Goal: Task Accomplishment & Management: Complete application form

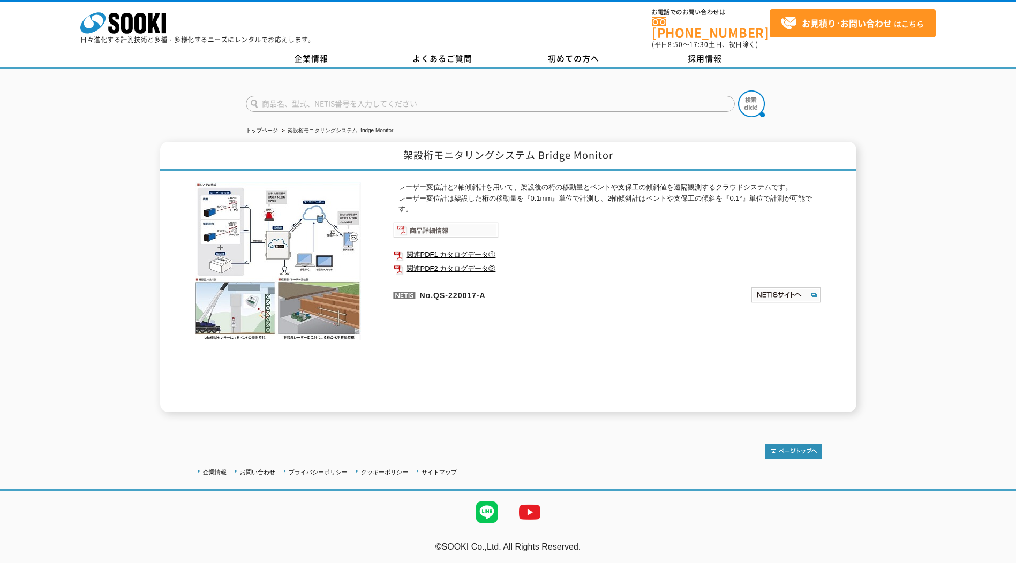
click at [463, 226] on img at bounding box center [445, 230] width 105 height 16
click at [841, 25] on strong "お見積り･お問い合わせ" at bounding box center [846, 23] width 90 height 13
drag, startPoint x: 0, startPoint y: 0, endPoint x: 856, endPoint y: 26, distance: 856.5
click at [856, 26] on strong "お見積り･お問い合わせ" at bounding box center [846, 23] width 90 height 13
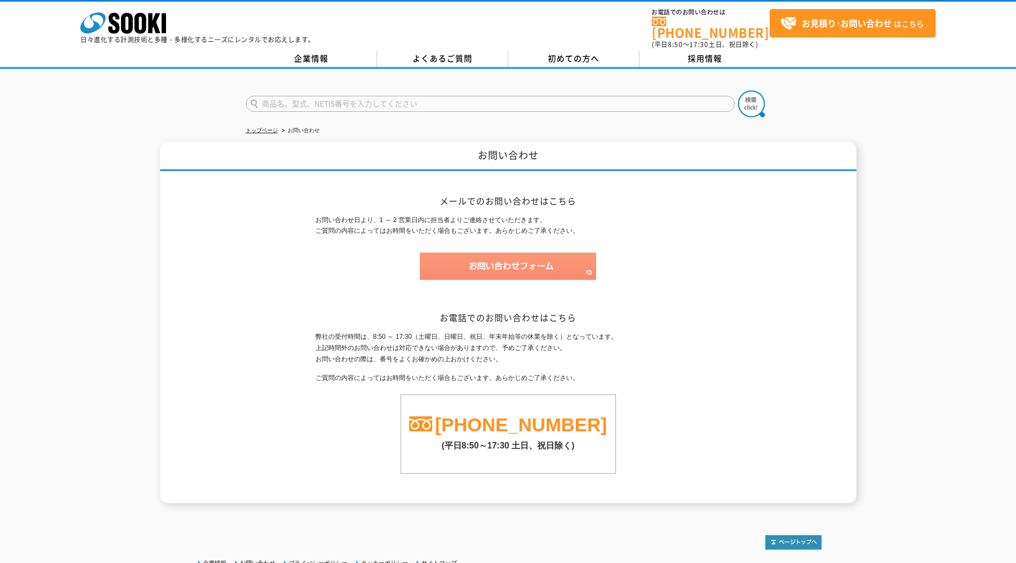
click at [526, 264] on img at bounding box center [508, 266] width 176 height 27
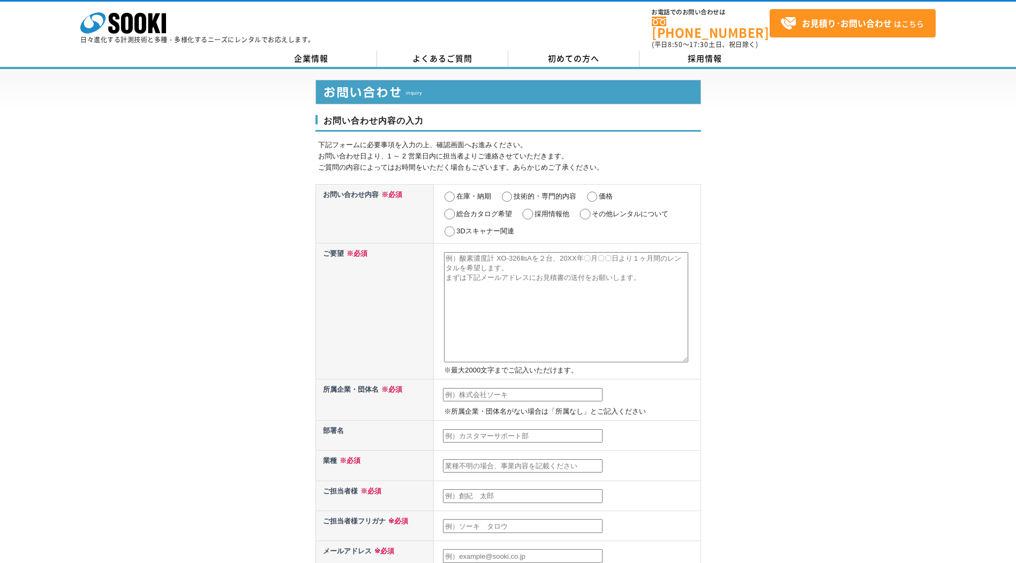
click at [594, 192] on input "価格" at bounding box center [591, 197] width 13 height 11
radio input "true"
click at [542, 271] on textarea at bounding box center [566, 307] width 244 height 110
paste textarea "・鉛直方向5台、橋軸方向3台、計測期間5ヶ月"
paste textarea "・鉛直方向4台、橋軸方向2台、計測期間5ヶ月"
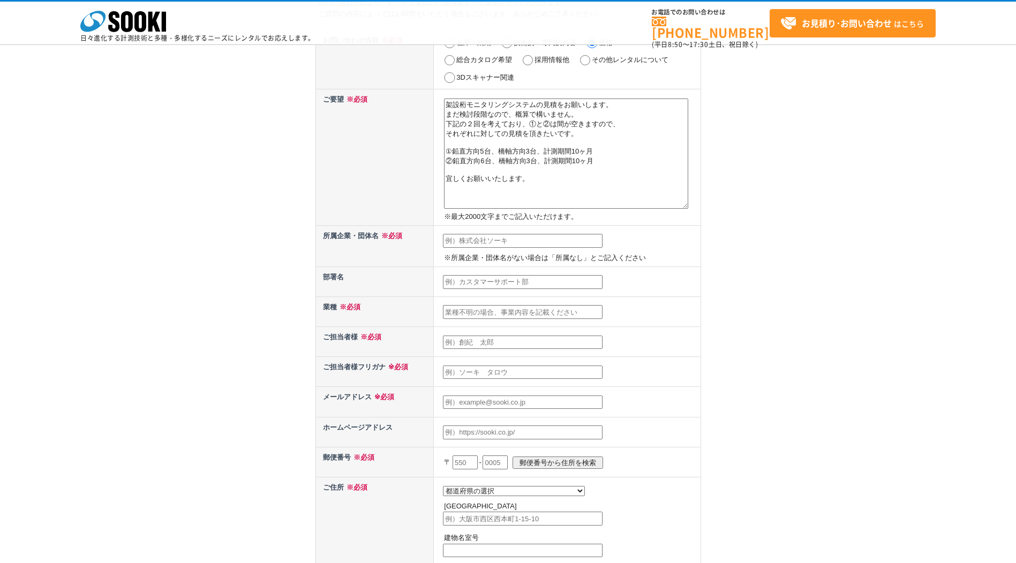
scroll to position [107, 0]
type textarea "架設桁モニタリングシステムの見積をお願いします。 まだ検討段階なので、概算で構いません。 下記の２回を考えており、①と②は間が空きますので、 それぞれに対して…"
click at [500, 239] on input "text" at bounding box center [523, 238] width 160 height 14
type input "三井住友建設株式会社"
click at [494, 279] on input "text" at bounding box center [523, 280] width 160 height 14
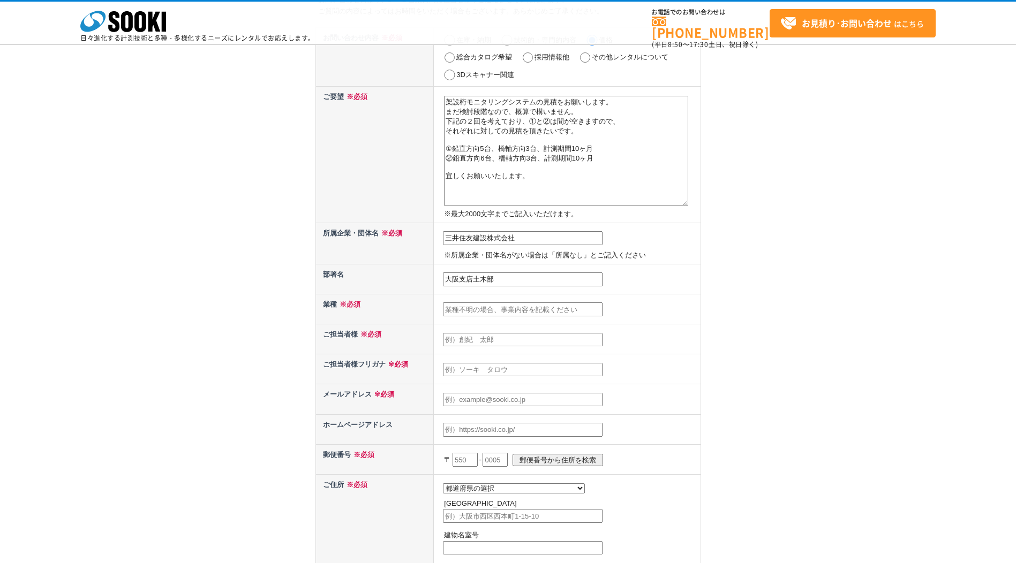
type input "大阪支店土木部"
click at [495, 312] on input "text" at bounding box center [523, 309] width 160 height 14
type input "建設業"
click at [495, 343] on input "text" at bounding box center [523, 340] width 160 height 14
type input "[PERSON_NAME]"
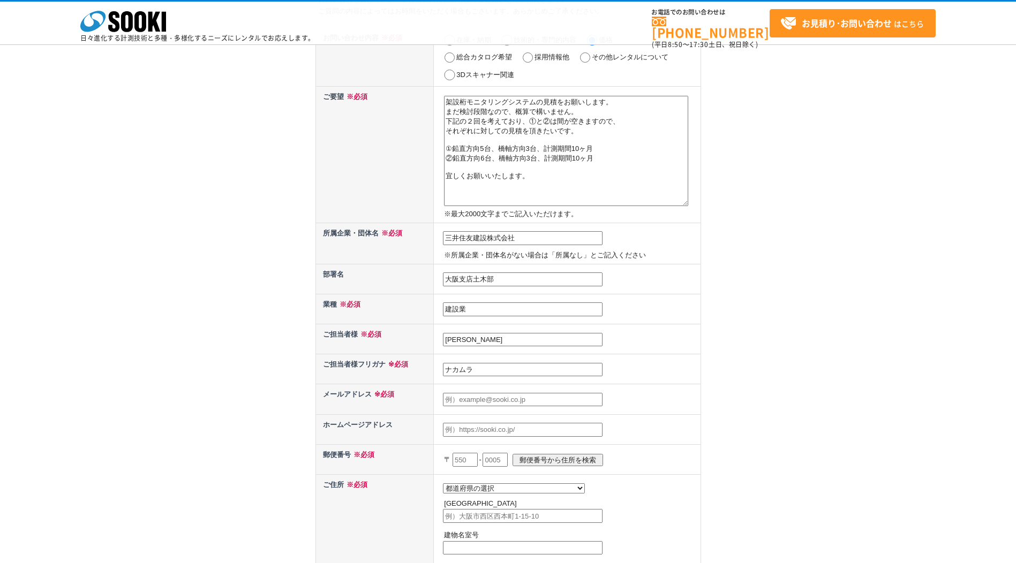
type input "[PERSON_NAME]"
type input "[EMAIL_ADDRESS][DOMAIN_NAME]"
type input "541"
type input "大阪府"
type input "大阪市中央区北浜"
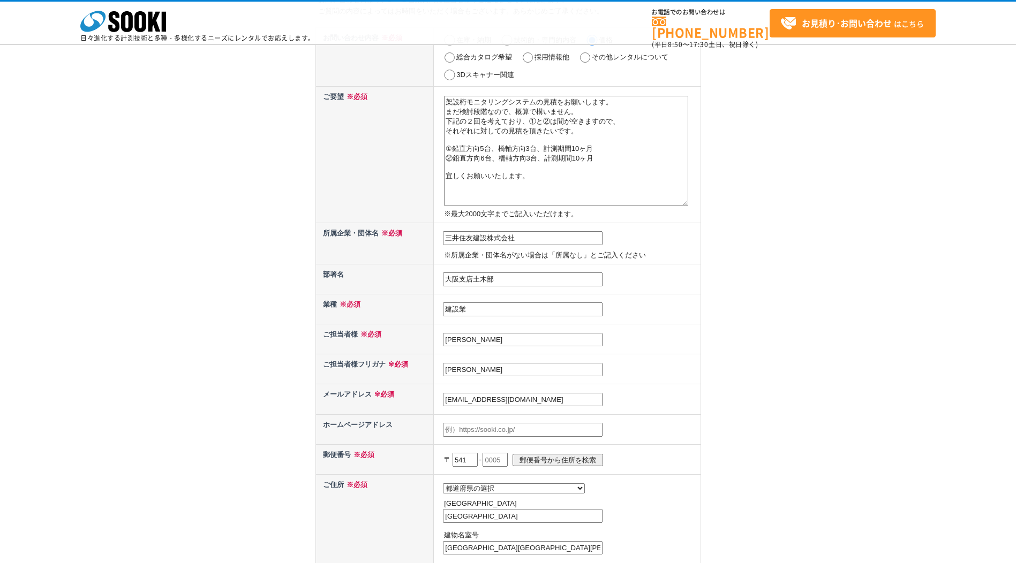
click at [509, 434] on input "text" at bounding box center [523, 430] width 160 height 14
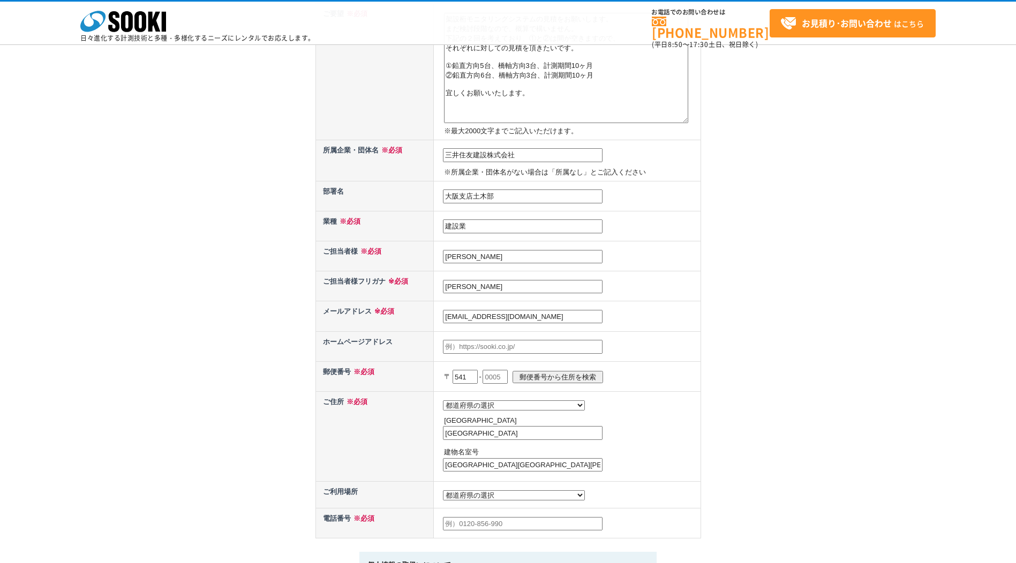
scroll to position [321, 0]
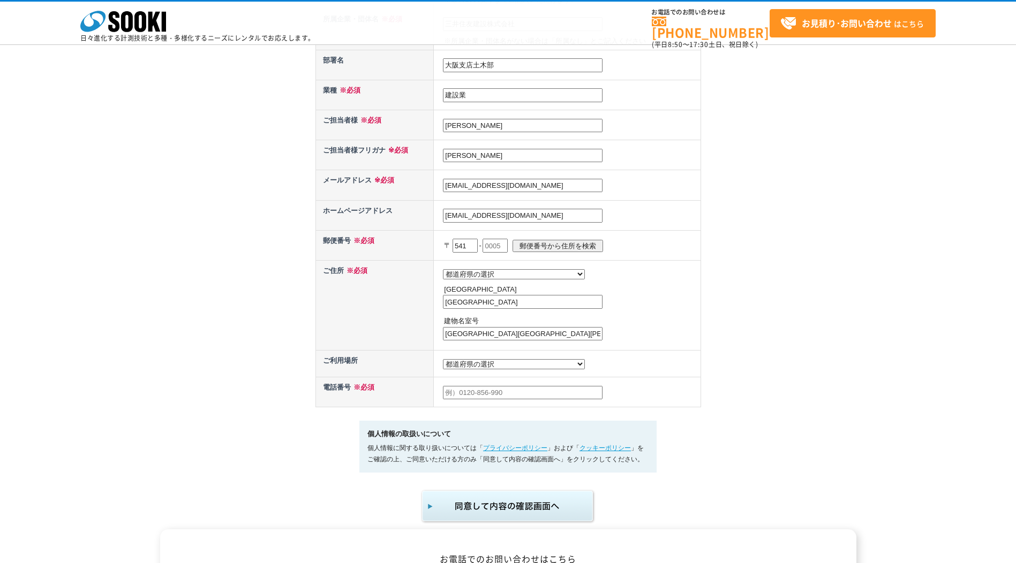
type input "[EMAIL_ADDRESS][DOMAIN_NAME]"
click at [504, 246] on input "text" at bounding box center [494, 246] width 25 height 14
type input "0041"
click at [573, 245] on input "郵便番号から住所を検索" at bounding box center [557, 246] width 90 height 12
select select "27"
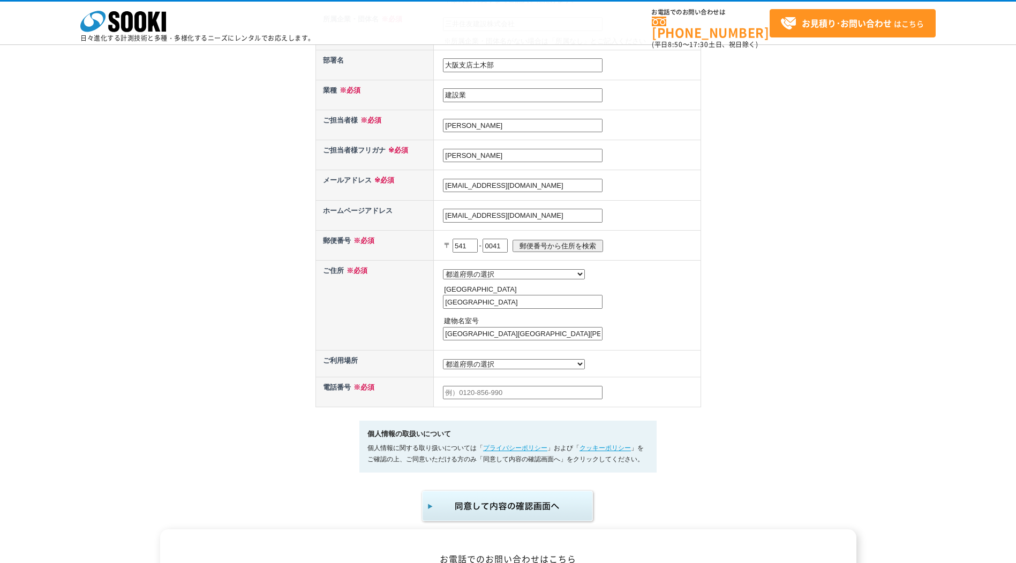
type input "大阪市中央区北浜"
drag, startPoint x: 518, startPoint y: 336, endPoint x: 364, endPoint y: 336, distance: 154.7
click at [364, 336] on tr "ご住所 ※必須 都道府県の選択 北海道 青森県 岩手県 宮城県 秋田県 山形県 福島県 茨城県 栃木県 群馬県 埼玉県 千葉県 東京都 神奈川県 新潟県 富山…" at bounding box center [507, 305] width 385 height 90
click at [517, 305] on input "大阪市中央区北浜" at bounding box center [523, 302] width 160 height 14
type input "大阪市中央区北浜４丁目7-28"
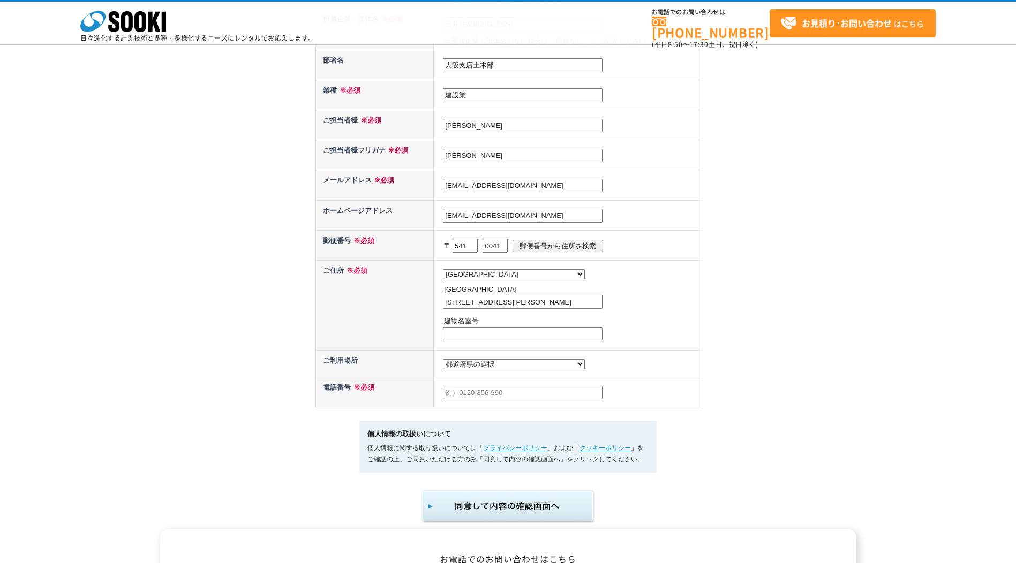
click at [502, 368] on select "都道府県の選択 利用場所未定 北海道 青森県 岩手県 宮城県 秋田県 山形県 福島県 茨城県 栃木県 群馬県 埼玉県 千葉県 東京都 神奈川県 新潟県 富山県…" at bounding box center [514, 364] width 142 height 10
select select "28"
click at [443, 362] on select "都道府県の選択 利用場所未定 北海道 青森県 岩手県 宮城県 秋田県 山形県 福島県 茨城県 栃木県 群馬県 埼玉県 千葉県 東京都 神奈川県 新潟県 富山県…" at bounding box center [514, 364] width 142 height 10
click at [480, 400] on input "text" at bounding box center [523, 393] width 160 height 14
click at [455, 399] on input "0662208741" at bounding box center [523, 393] width 160 height 14
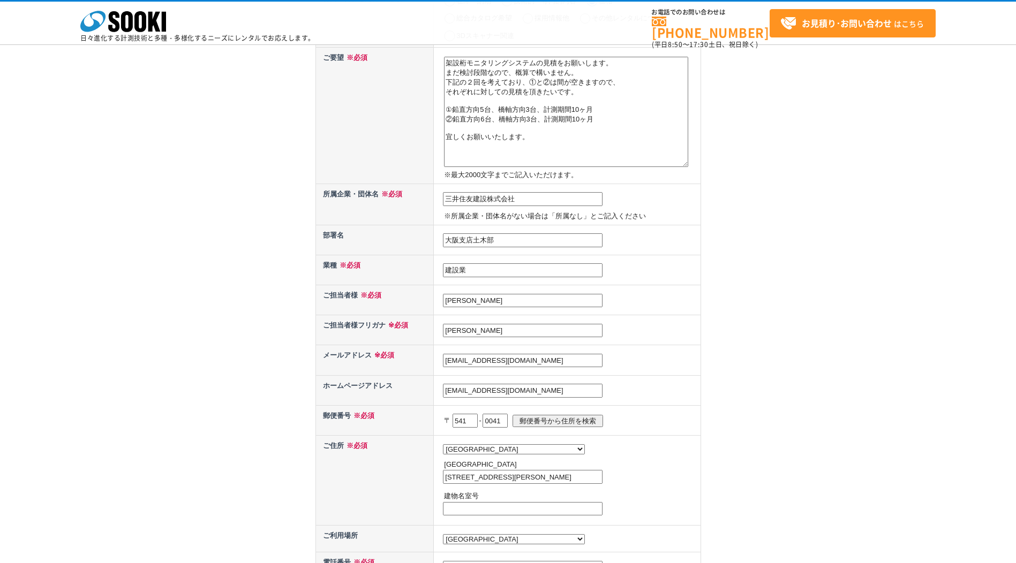
scroll to position [161, 0]
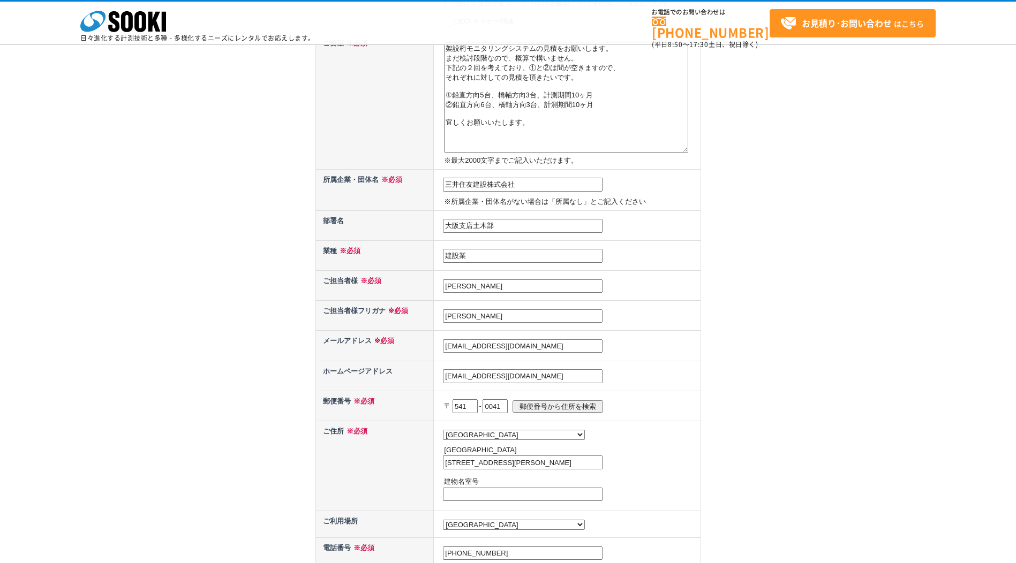
type input "[PHONE_NUMBER]"
click at [478, 345] on input "[EMAIL_ADDRESS][DOMAIN_NAME]" at bounding box center [523, 346] width 160 height 14
click at [699, 371] on td "[EMAIL_ADDRESS][DOMAIN_NAME]" at bounding box center [567, 376] width 267 height 30
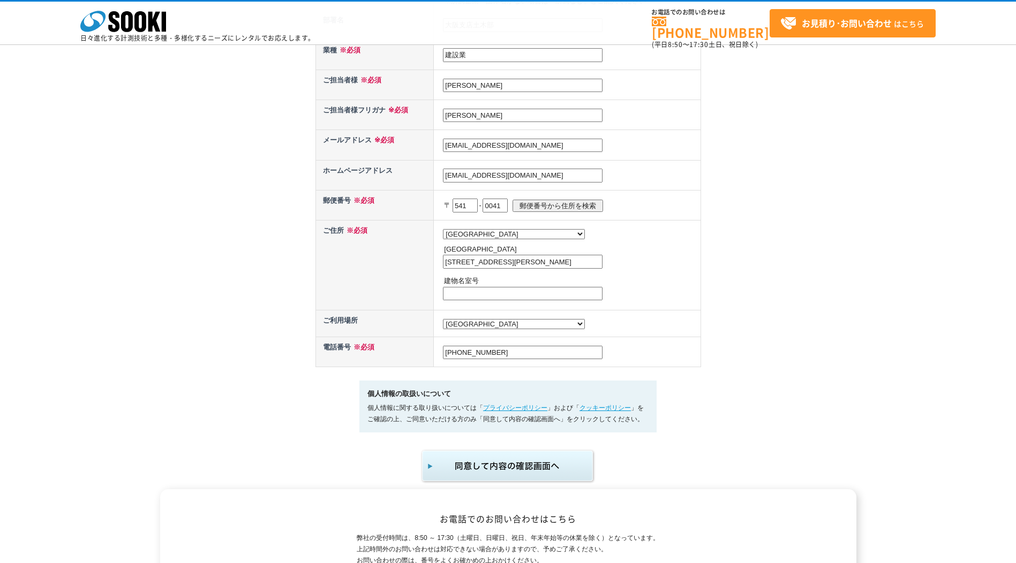
scroll to position [375, 0]
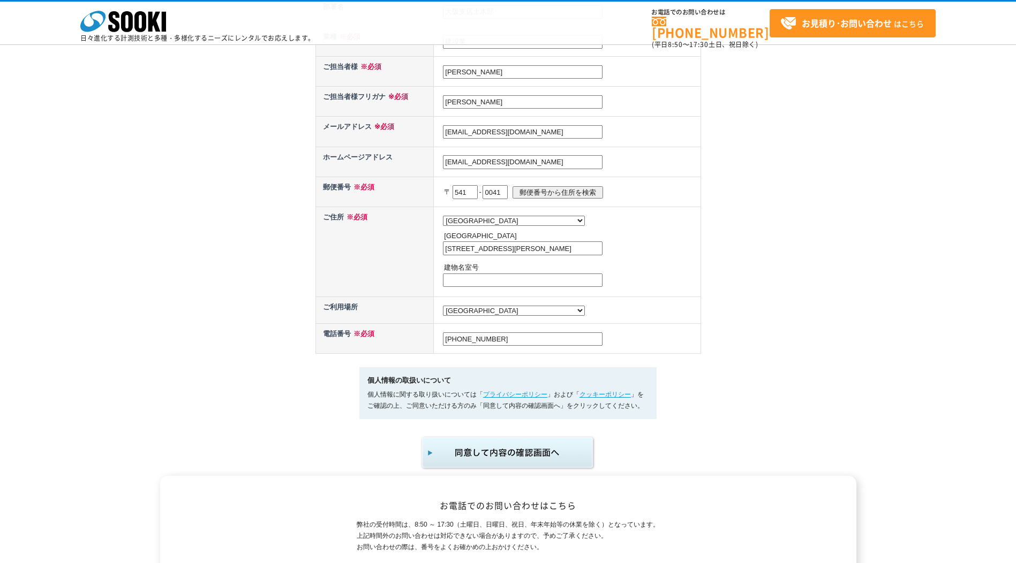
click at [533, 461] on img "submit" at bounding box center [508, 452] width 176 height 35
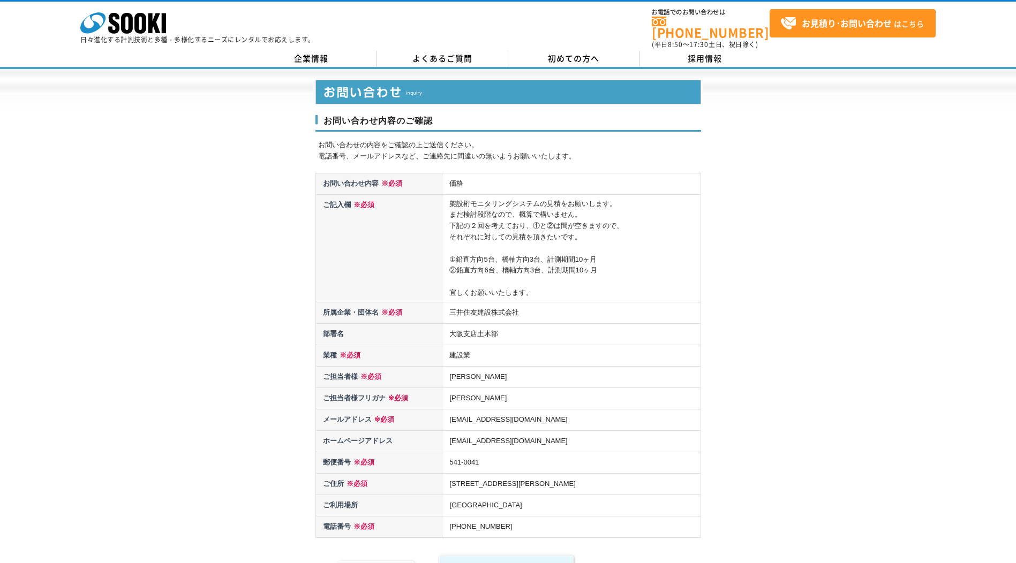
scroll to position [214, 0]
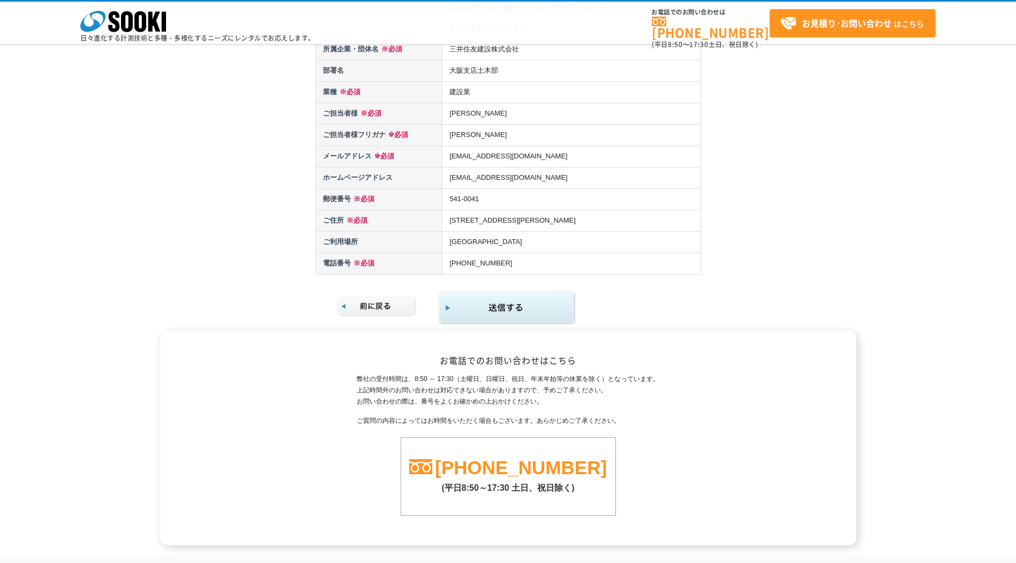
click at [505, 307] on img "submit" at bounding box center [507, 308] width 138 height 35
